Goal: Information Seeking & Learning: Get advice/opinions

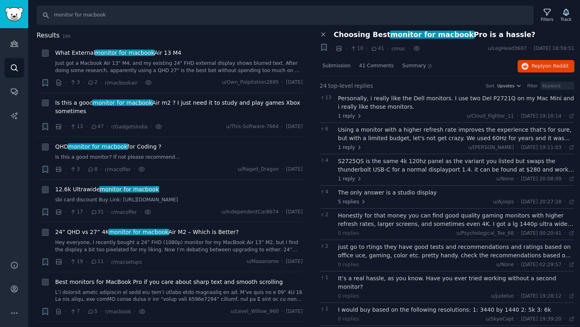
scroll to position [537, 0]
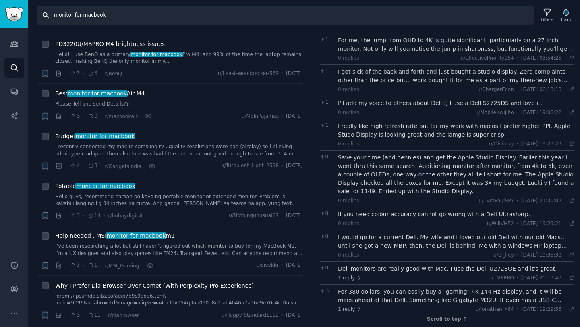
drag, startPoint x: 115, startPoint y: 18, endPoint x: 55, endPoint y: 15, distance: 60.0
click at [55, 15] on input "monitor for macbook" at bounding box center [285, 15] width 497 height 19
type input "benq coding monitor"
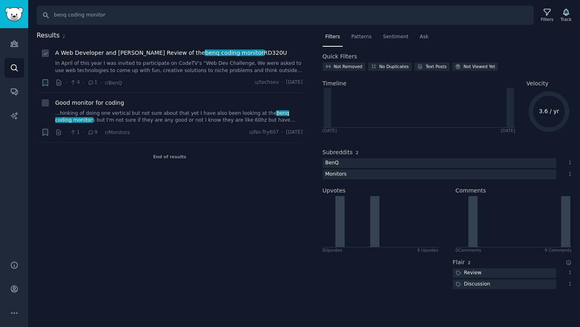
click at [113, 56] on span "A Web Developer and [PERSON_NAME] Review of the benq coding monitor RD320U" at bounding box center [171, 53] width 232 height 8
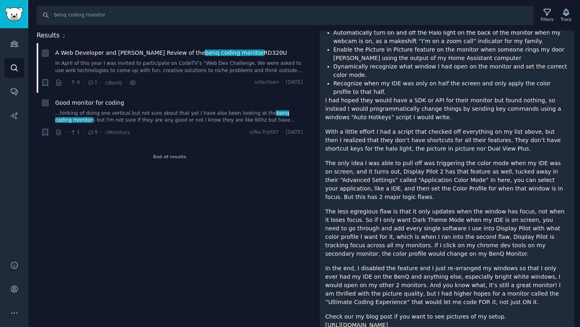
scroll to position [425, 0]
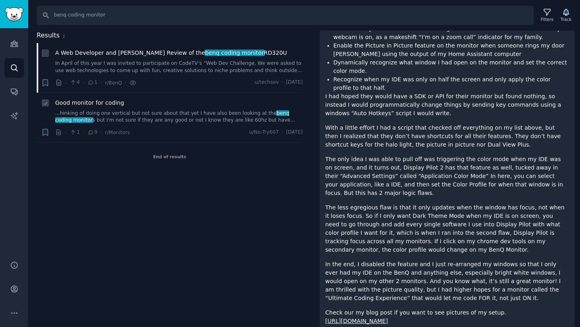
click at [161, 104] on div "Good monitor for coding" at bounding box center [179, 103] width 248 height 8
click at [113, 101] on span "Good monitor for coding" at bounding box center [89, 103] width 69 height 8
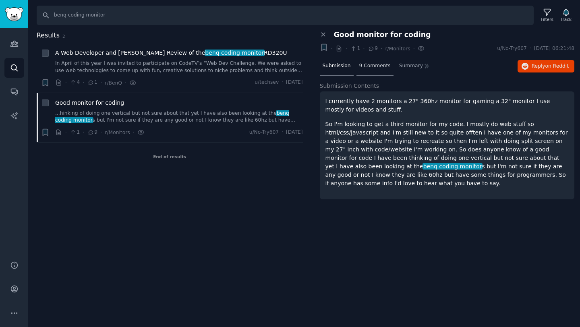
click at [367, 62] on div "9 Comments" at bounding box center [374, 66] width 37 height 19
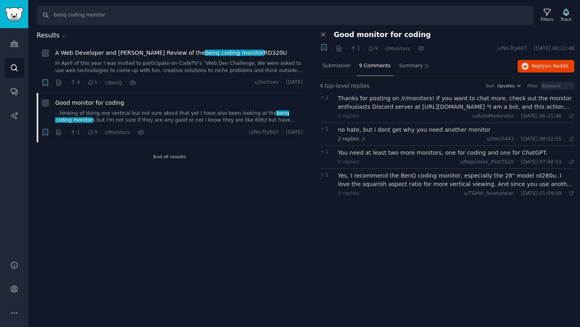
click at [390, 184] on div "Yes, I recommend the BenQ coding monitor, especially the 28" model rd280u. I lo…" at bounding box center [456, 179] width 236 height 17
